Goal: Information Seeking & Learning: Learn about a topic

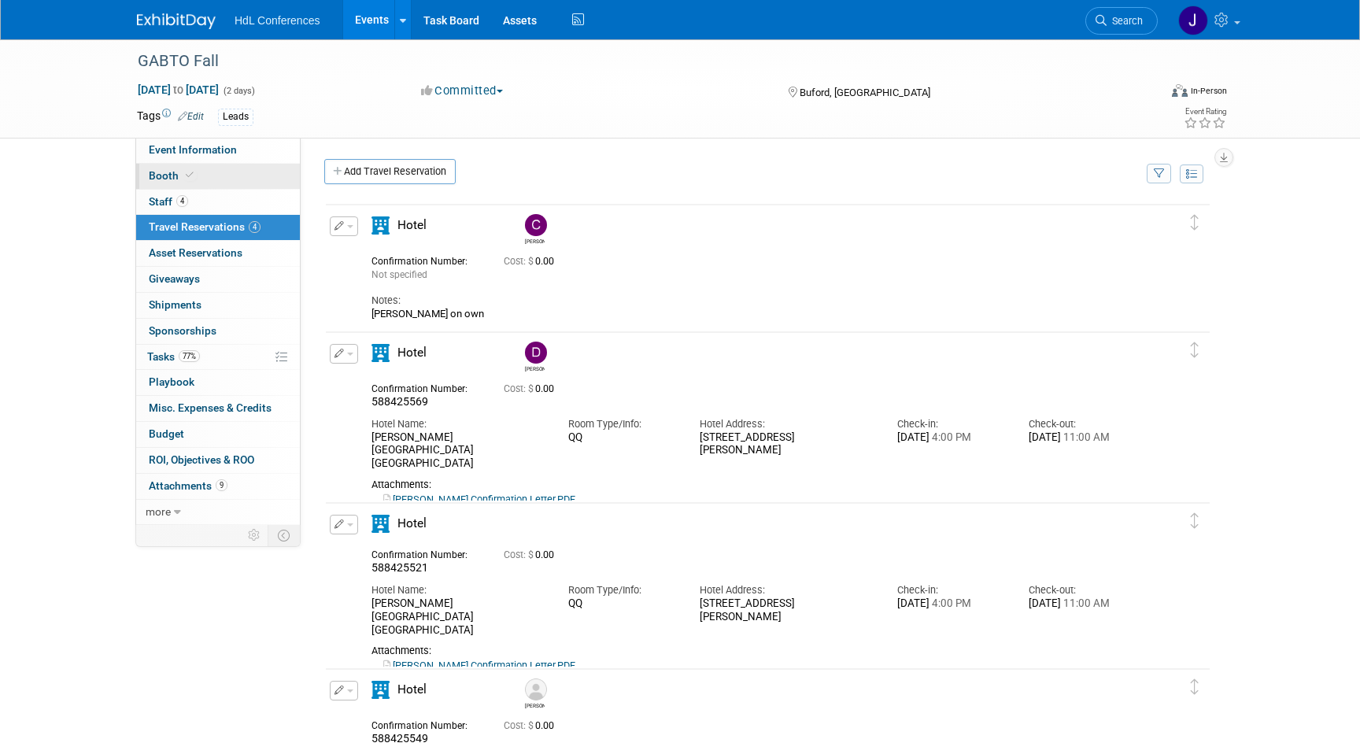
click at [261, 185] on link "Booth" at bounding box center [218, 176] width 164 height 25
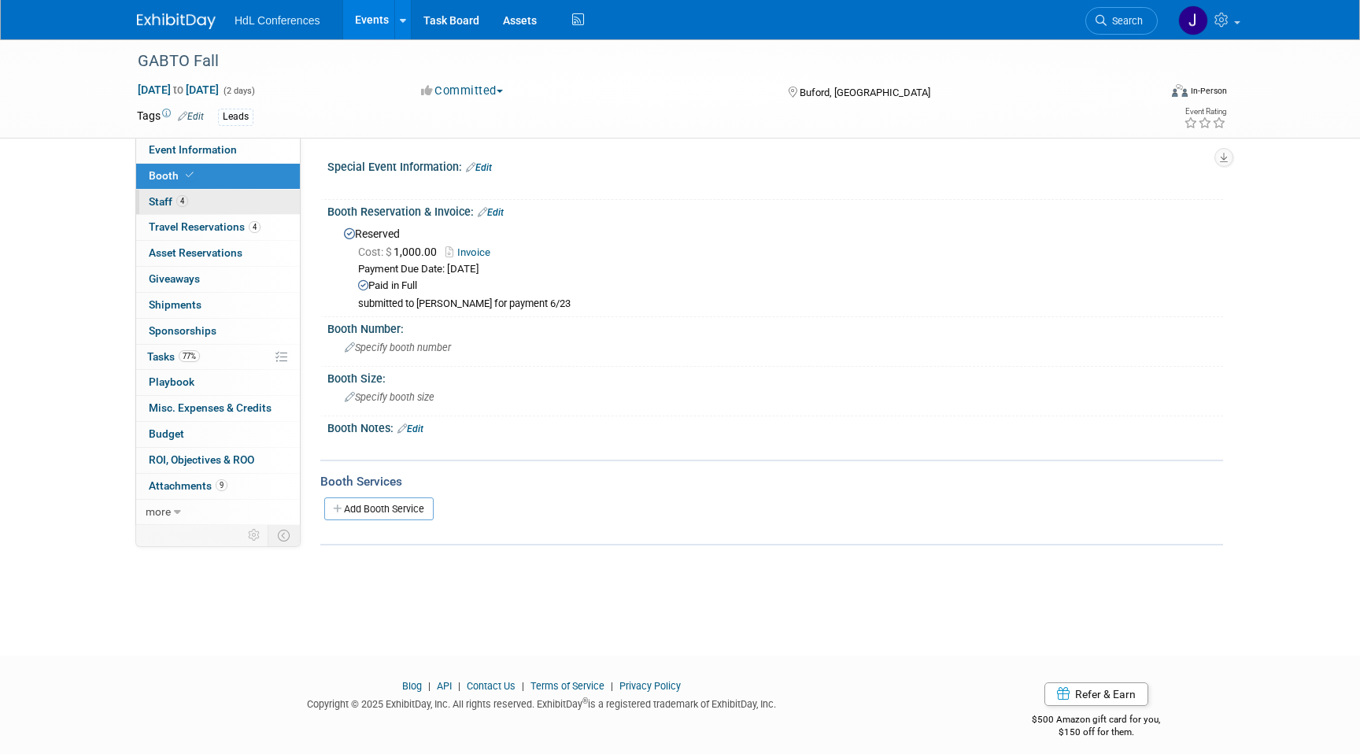
click at [262, 193] on link "4 Staff 4" at bounding box center [218, 202] width 164 height 25
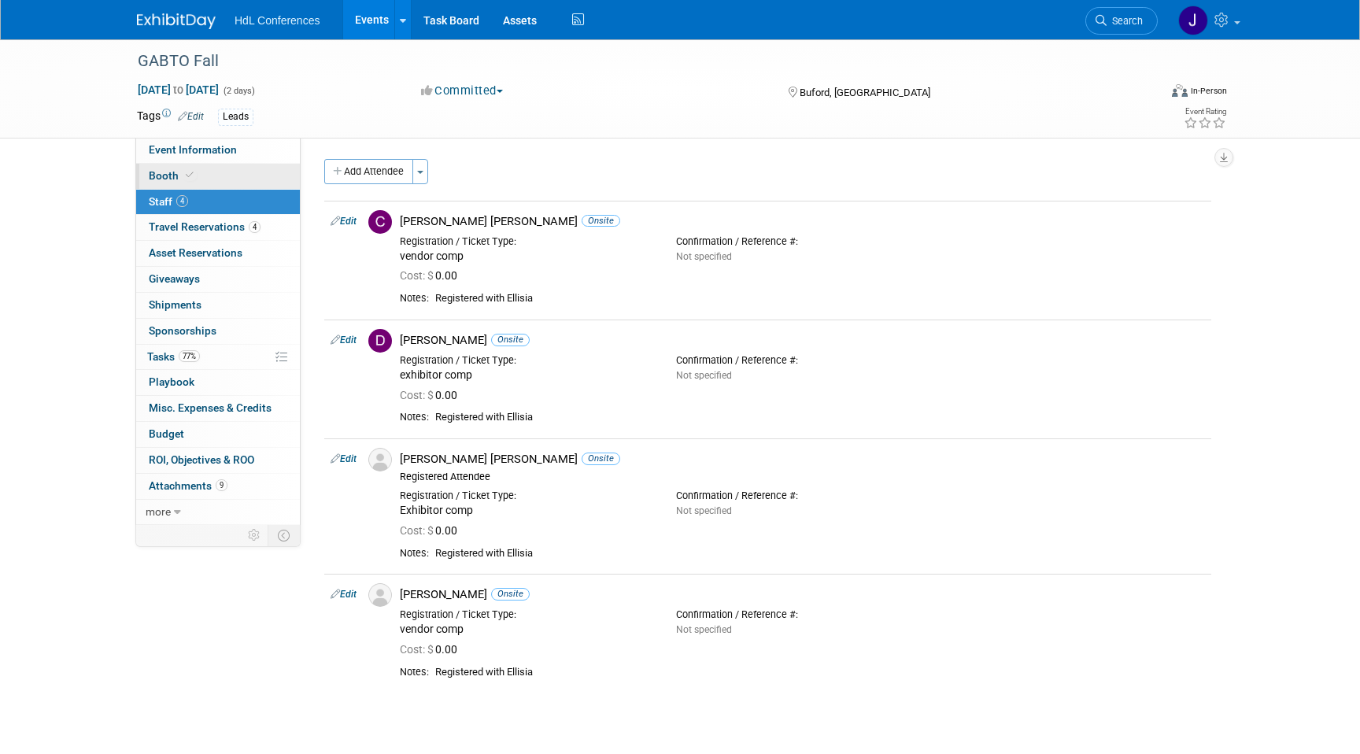
click at [250, 170] on link "Booth" at bounding box center [218, 176] width 164 height 25
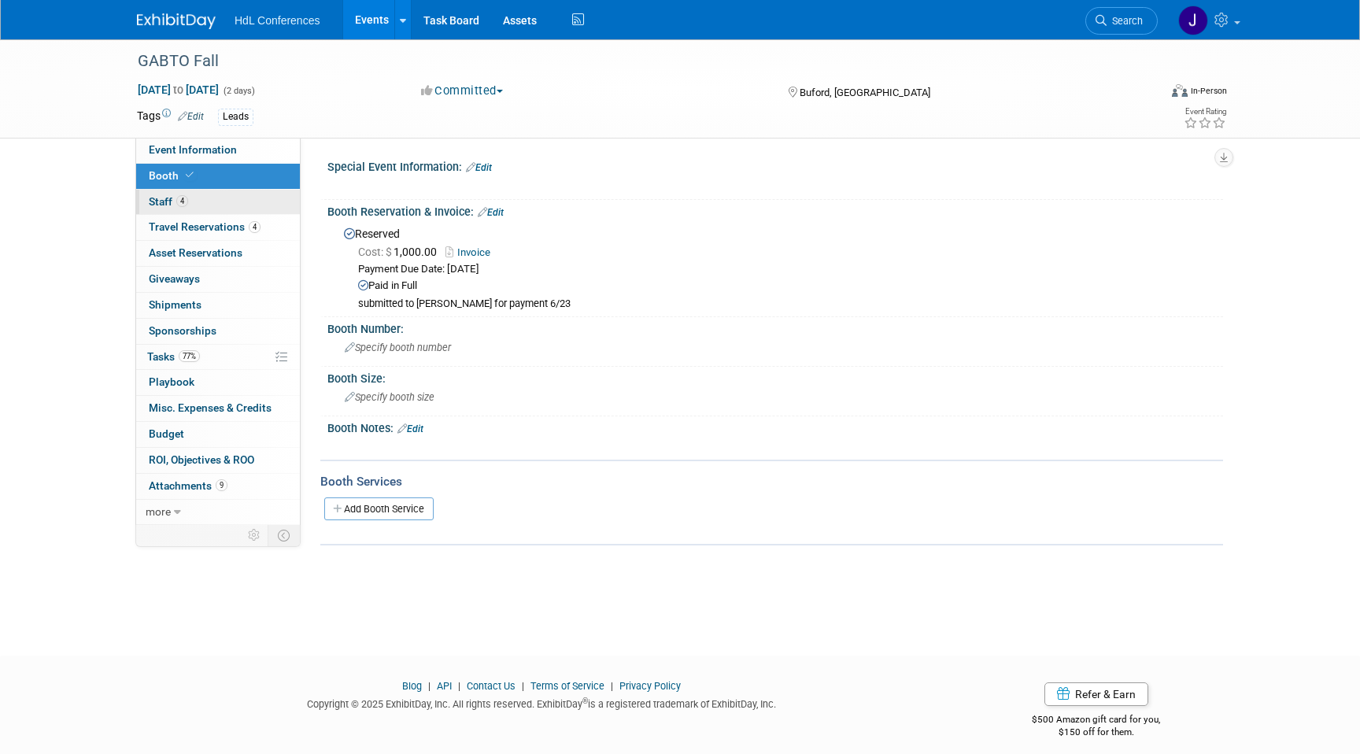
click at [257, 192] on link "4 Staff 4" at bounding box center [218, 202] width 164 height 25
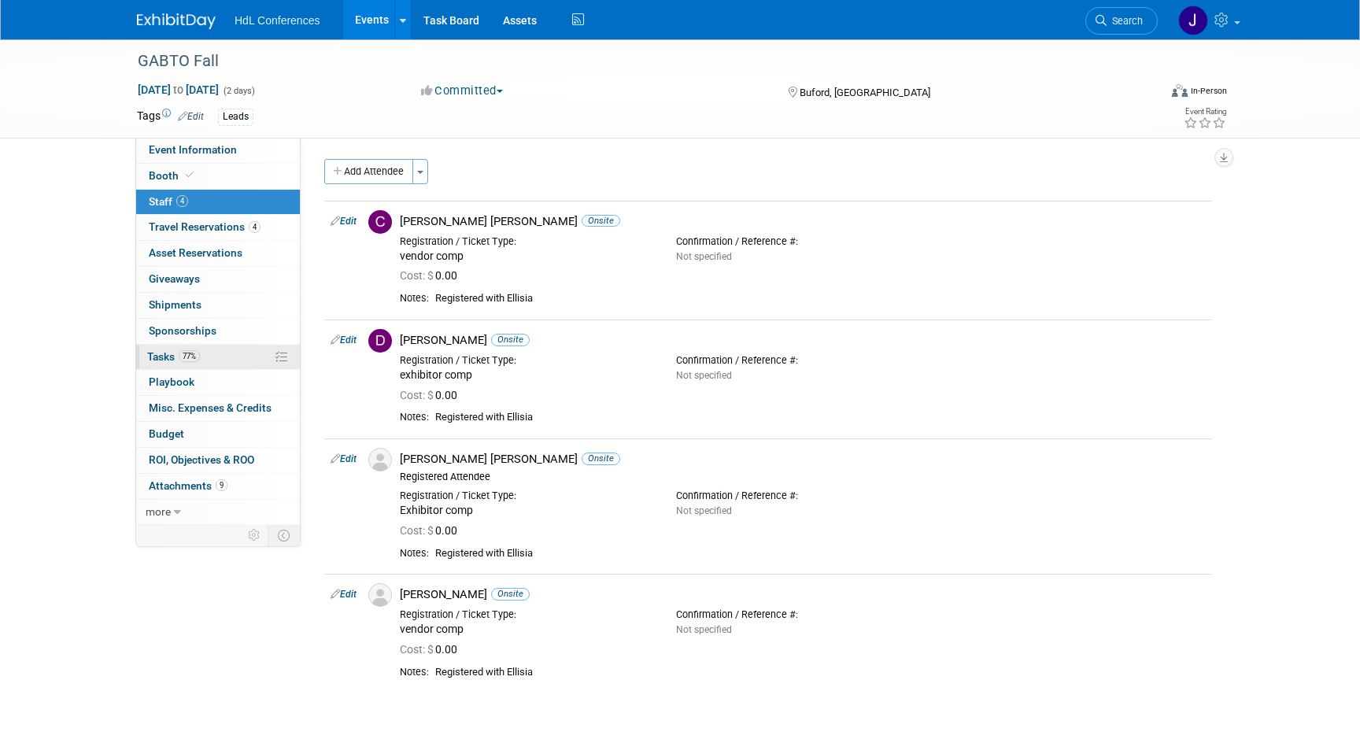
click at [203, 345] on link "77% Tasks 77%" at bounding box center [218, 357] width 164 height 25
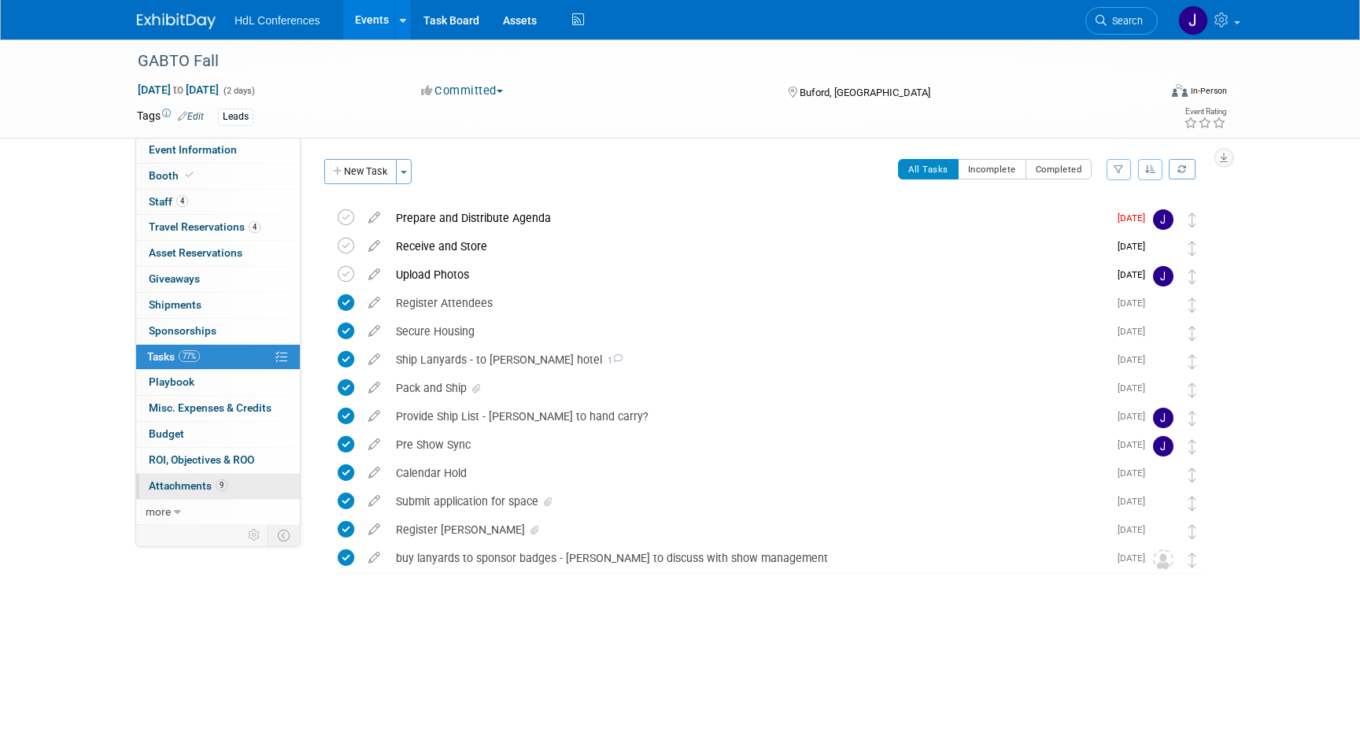
click at [213, 490] on span "Attachments 9" at bounding box center [188, 485] width 79 height 13
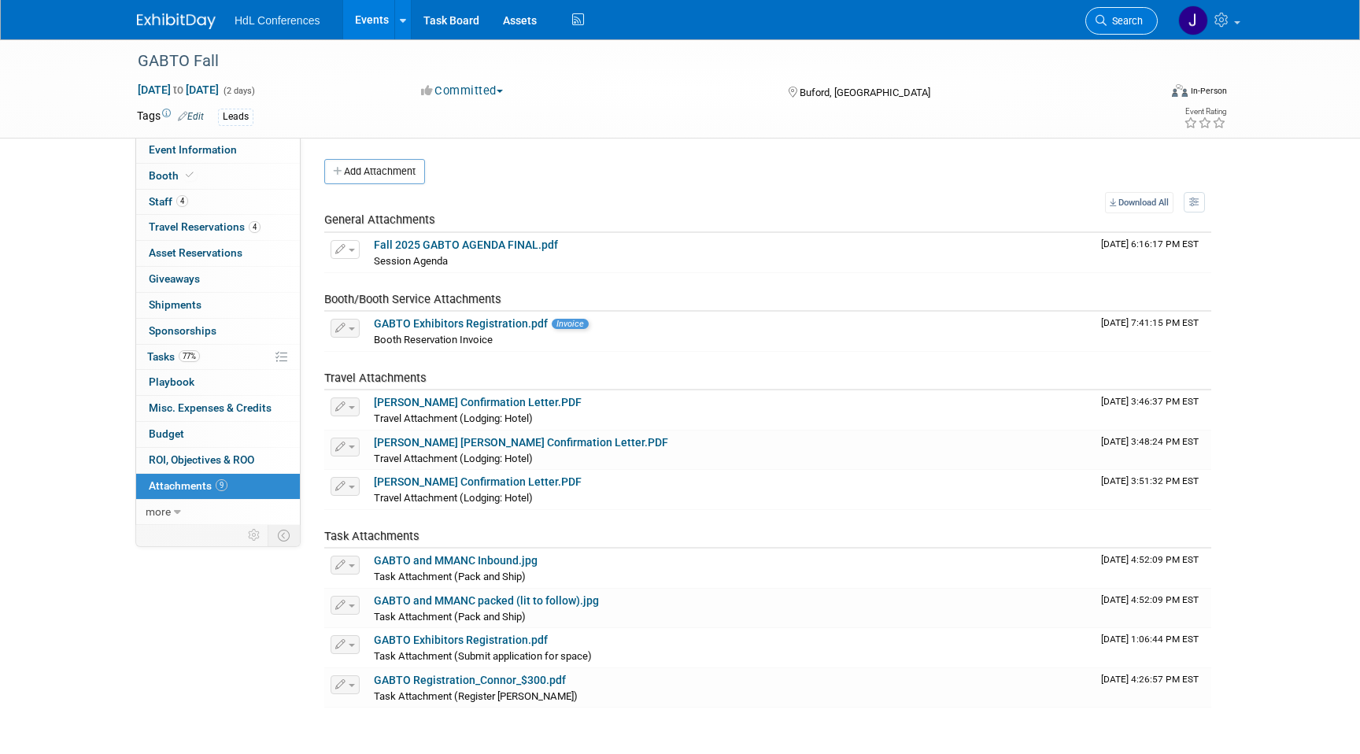
click at [1120, 11] on link "Search" at bounding box center [1122, 21] width 72 height 28
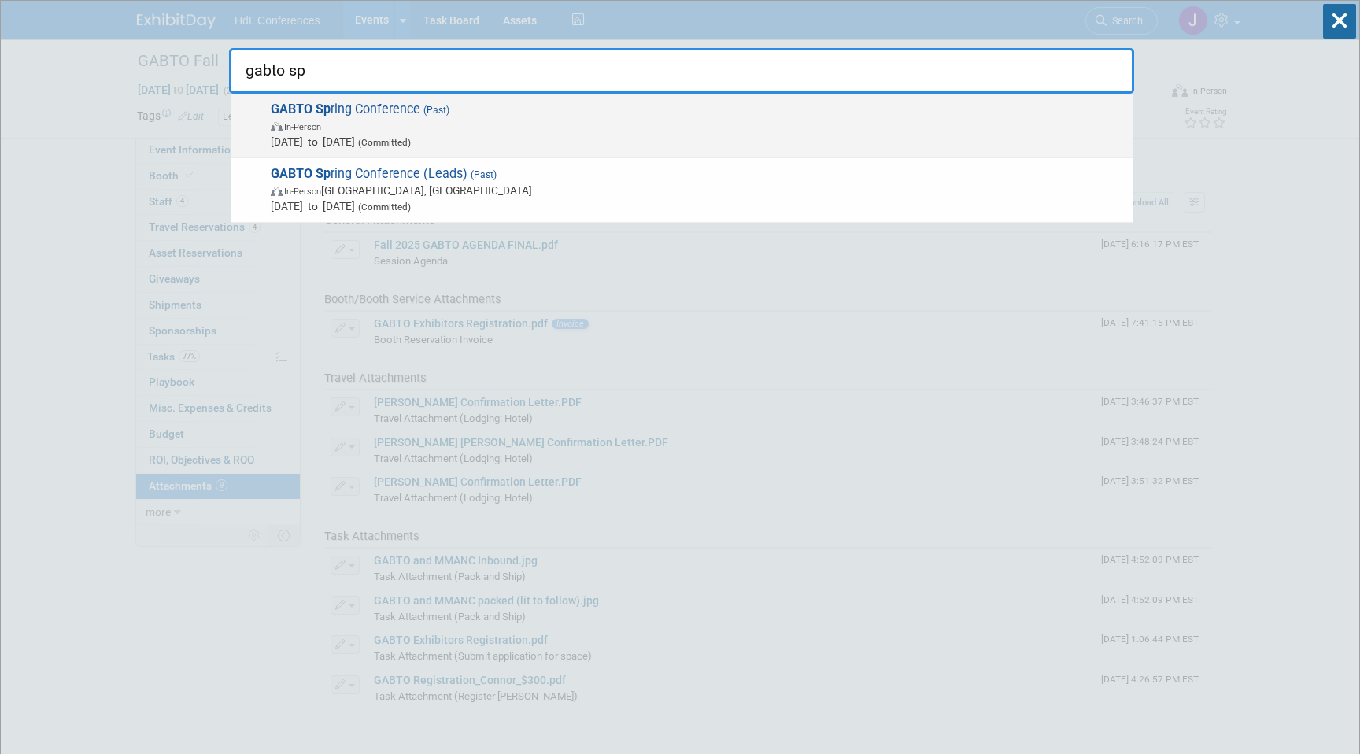
type input "gabto sp"
click at [635, 134] on span "Mar 17, 2025 to Mar 18, 2025 (Committed)" at bounding box center [698, 142] width 854 height 16
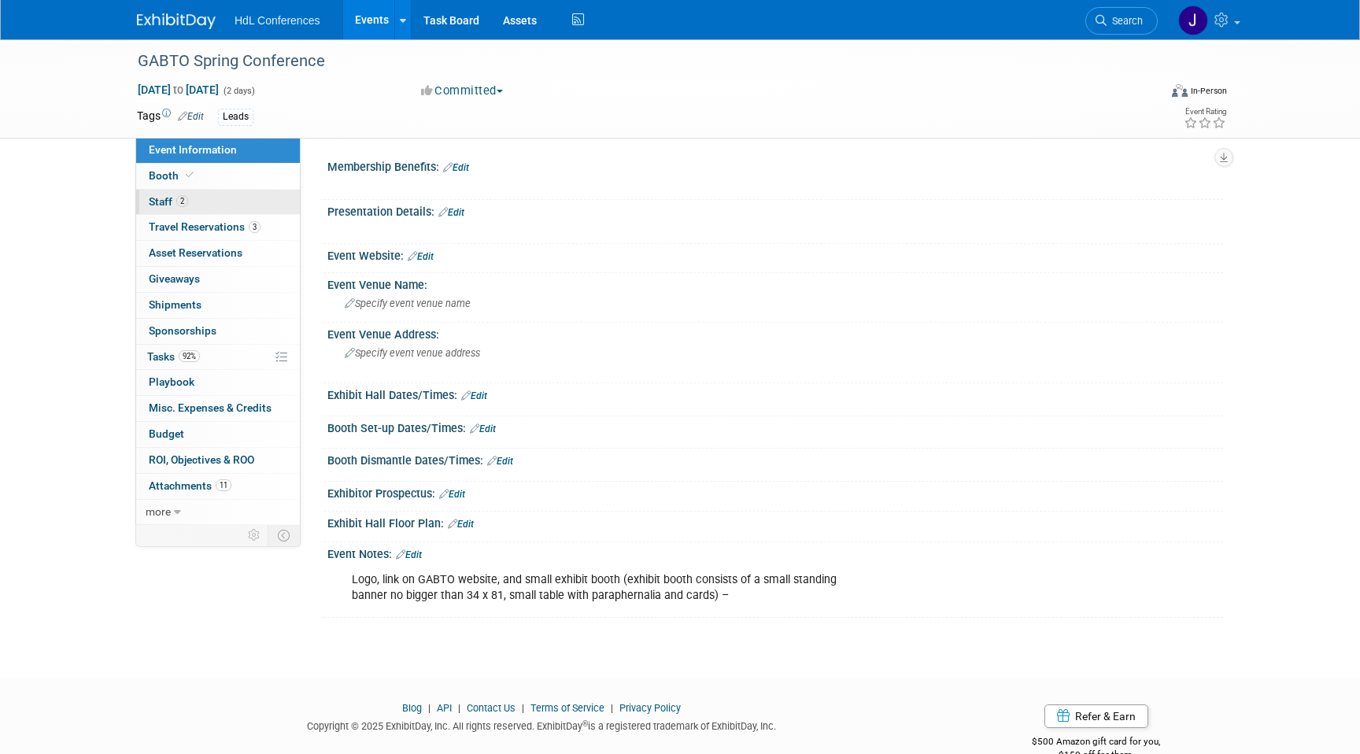
click at [232, 207] on link "2 Staff 2" at bounding box center [218, 202] width 164 height 25
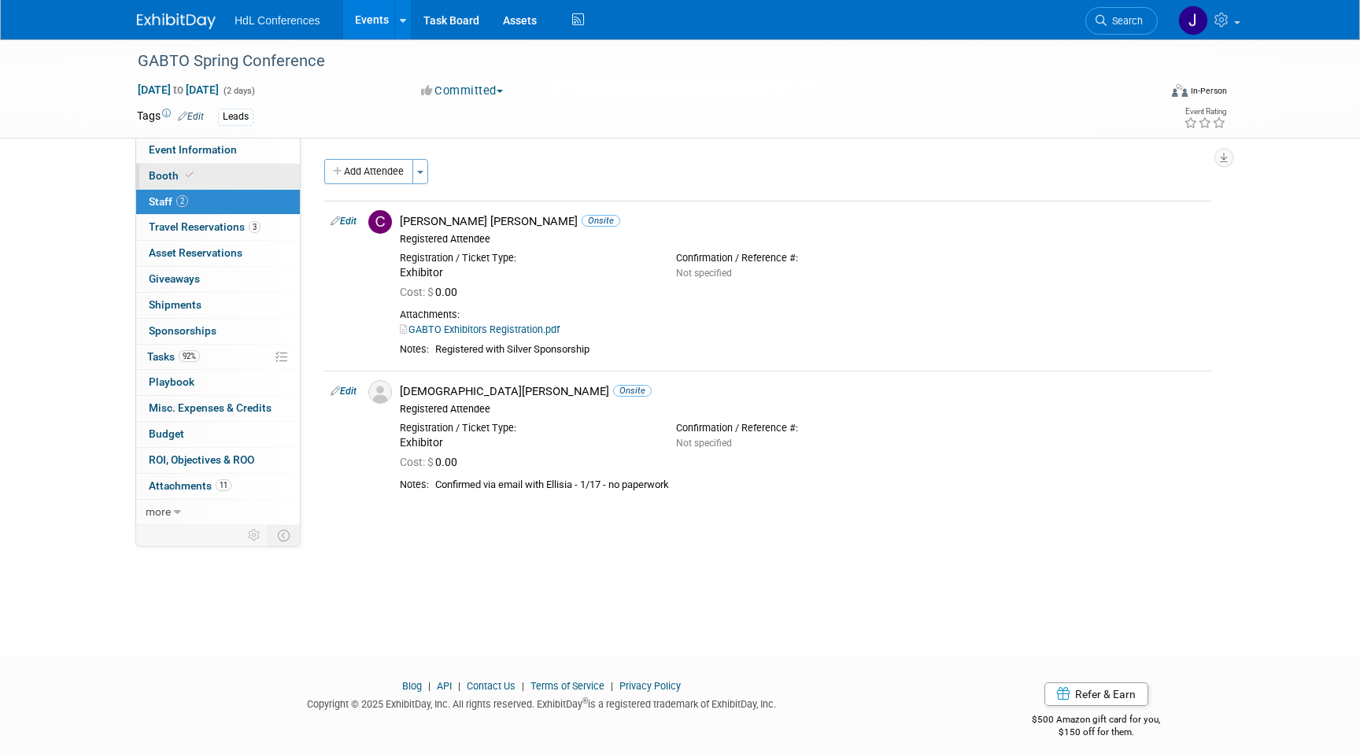
click at [232, 181] on link "Booth" at bounding box center [218, 176] width 164 height 25
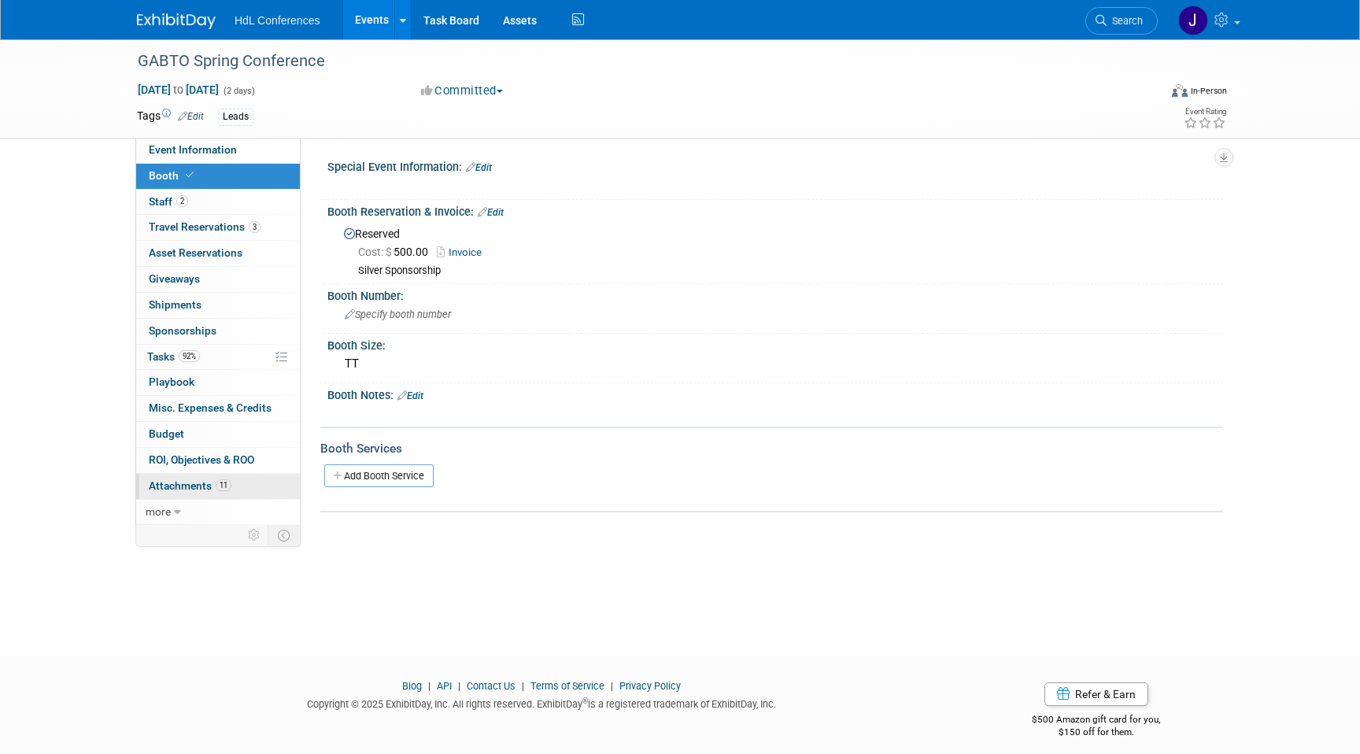
click at [228, 494] on link "11 Attachments 11" at bounding box center [218, 486] width 164 height 25
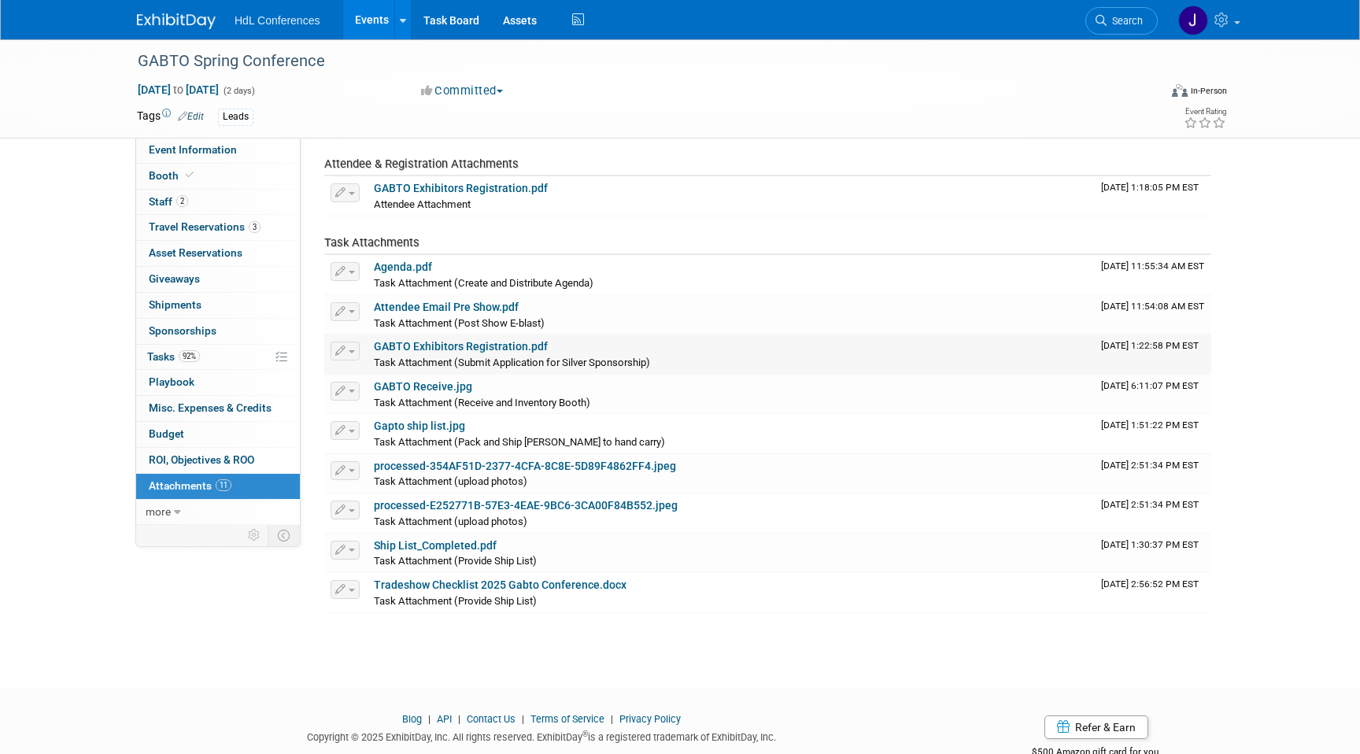
scroll to position [179, 0]
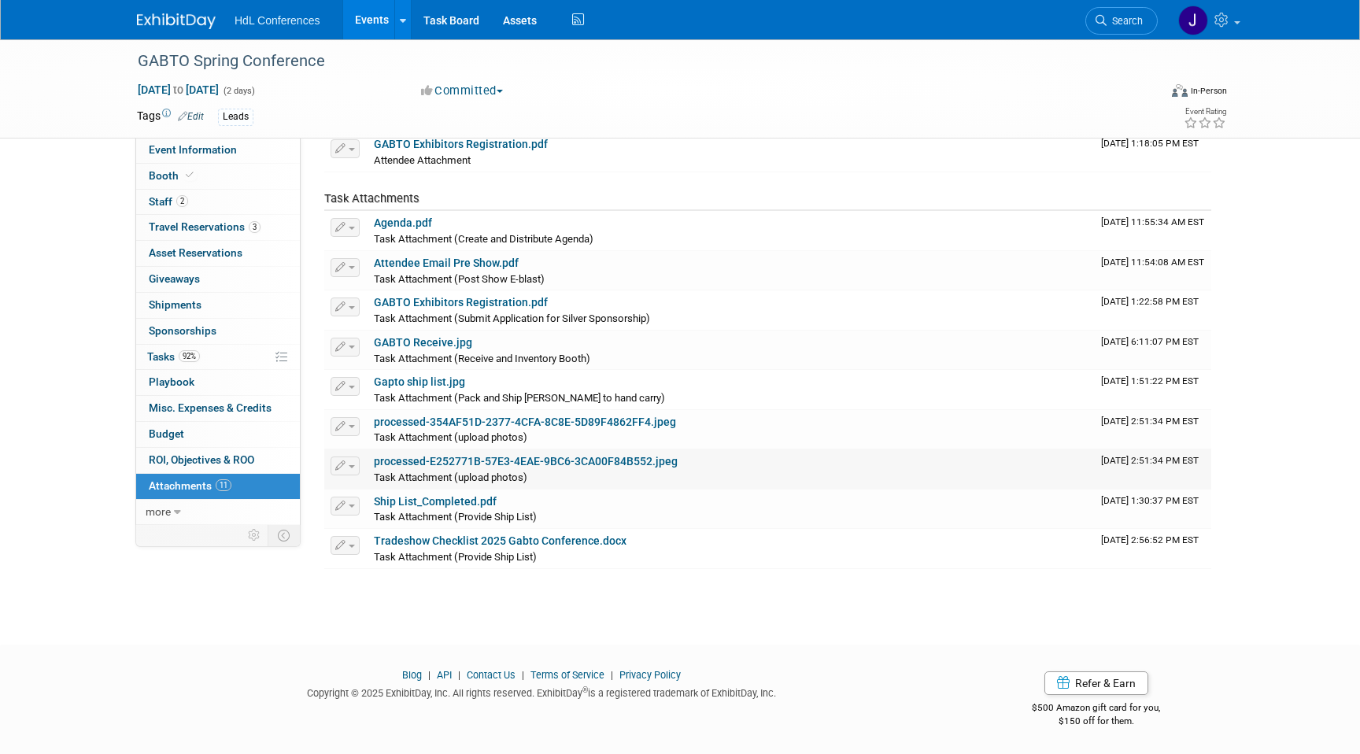
click at [487, 458] on link "processed-E252771B-57E3-4EAE-9BC6-3CA00F84B552.jpeg" at bounding box center [526, 461] width 304 height 13
click at [522, 419] on link "processed-354AF51D-2377-4CFA-8C8E-5D89F4862FF4.jpeg" at bounding box center [525, 422] width 302 height 13
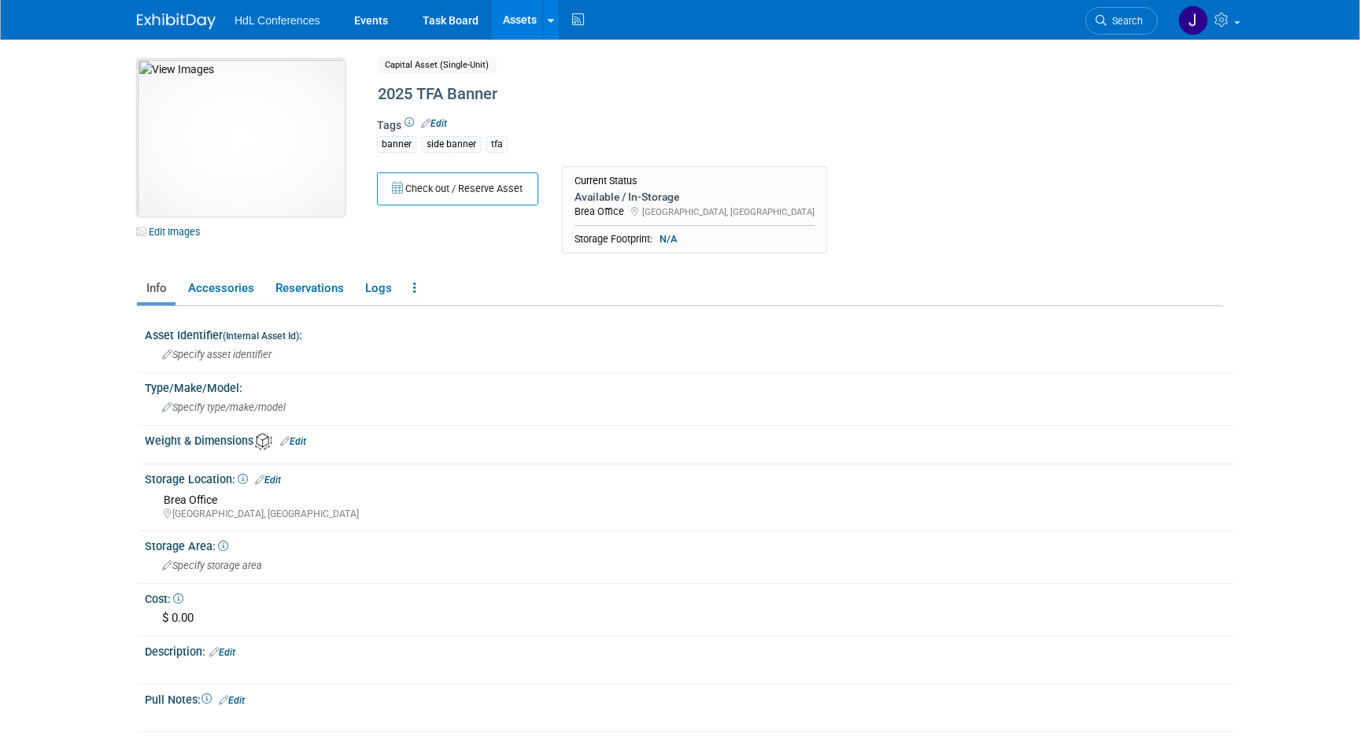
click at [265, 114] on img at bounding box center [241, 137] width 208 height 157
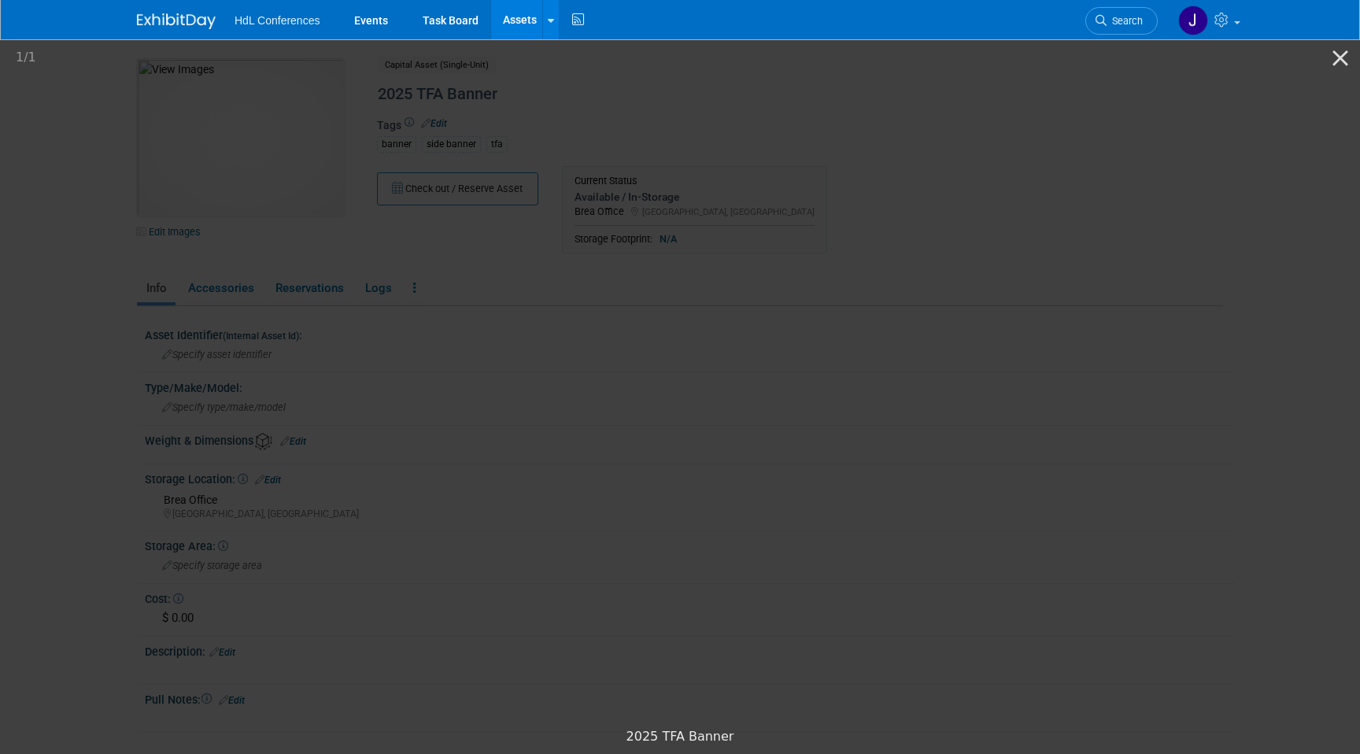
click at [150, 202] on picture at bounding box center [680, 378] width 1360 height 683
